Goal: Information Seeking & Learning: Learn about a topic

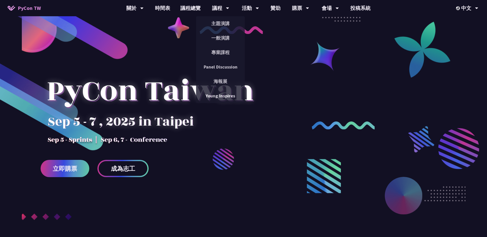
click at [222, 34] on link "一般演講" at bounding box center [220, 38] width 49 height 12
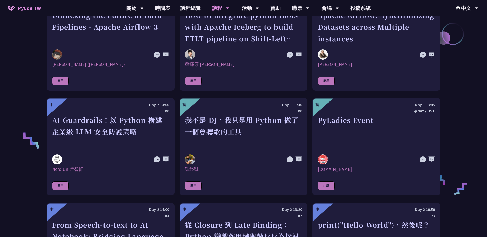
scroll to position [302, 0]
click at [234, 125] on div "我不是 DJ，我只是用 Python 做了一個會聽歌的工具" at bounding box center [243, 131] width 117 height 35
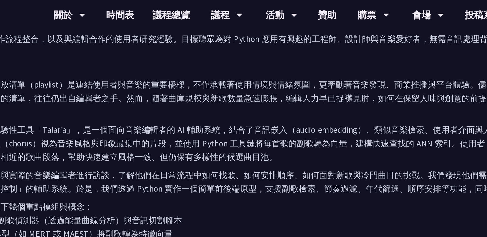
scroll to position [187, 0]
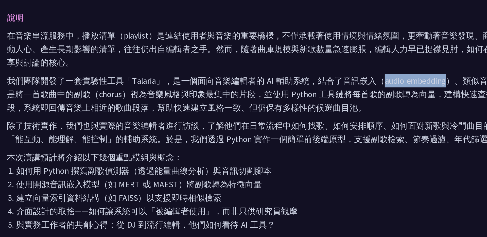
drag, startPoint x: 258, startPoint y: 70, endPoint x: 293, endPoint y: 72, distance: 35.0
click at [293, 72] on p "我們團隊開發了一套實驗性工具「Talaria」，是一個面向音樂編輯者的 AI 輔助系統，結合了音訊嵌入（audio embedding）、類似音樂檢索、使用者…" at bounding box center [243, 79] width 383 height 22
